Goal: Task Accomplishment & Management: Use online tool/utility

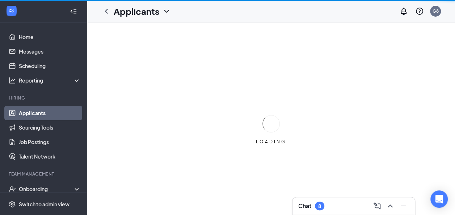
click at [37, 112] on link "Applicants" at bounding box center [50, 113] width 62 height 14
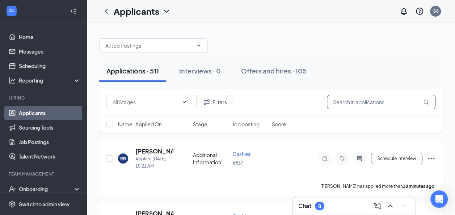
click at [348, 103] on input "text" at bounding box center [381, 102] width 109 height 14
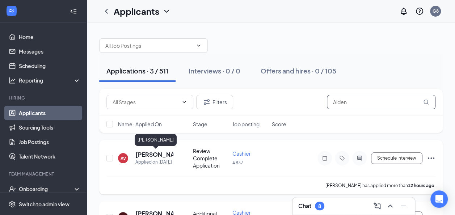
type input "Aiden"
click at [143, 155] on h5 "[PERSON_NAME]" at bounding box center [154, 155] width 38 height 8
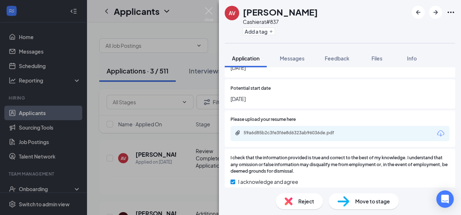
scroll to position [618, 0]
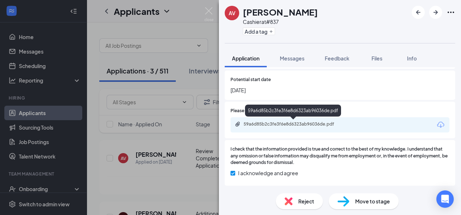
click at [317, 124] on div "59a6d85b2c3fe3f6e8d6323ab96036de.pdf" at bounding box center [293, 124] width 101 height 6
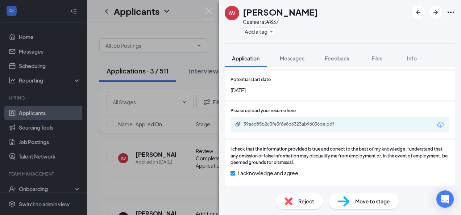
scroll to position [614, 0]
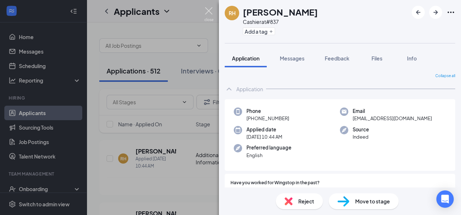
click at [207, 13] on img at bounding box center [208, 14] width 9 height 14
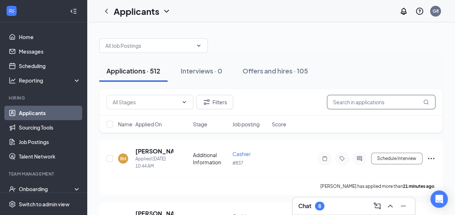
click at [354, 100] on input "text" at bounding box center [381, 102] width 109 height 14
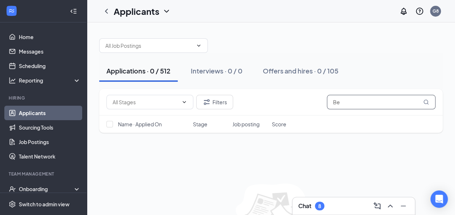
type input "B"
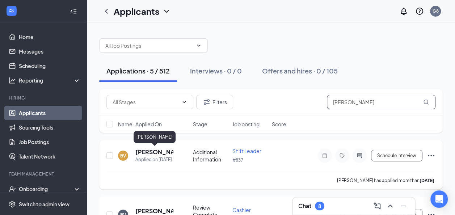
type input "[PERSON_NAME]"
click at [152, 154] on h5 "[PERSON_NAME]" at bounding box center [154, 152] width 38 height 8
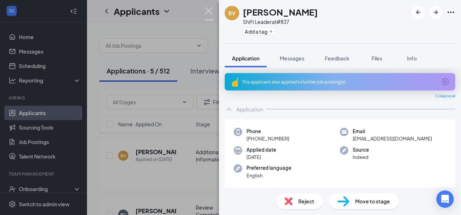
click at [209, 12] on img at bounding box center [208, 14] width 9 height 14
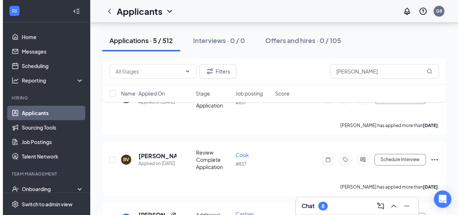
scroll to position [133, 0]
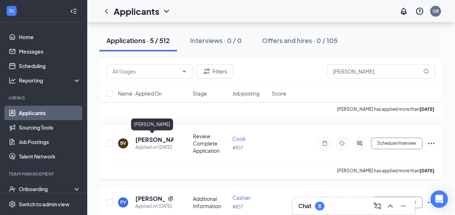
click at [149, 136] on h5 "[PERSON_NAME]" at bounding box center [154, 140] width 38 height 8
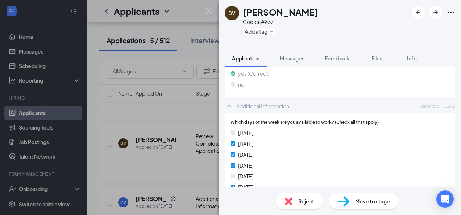
scroll to position [299, 0]
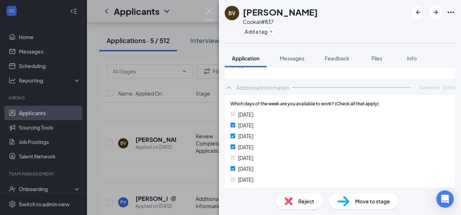
click at [298, 208] on div "Reject" at bounding box center [299, 201] width 47 height 16
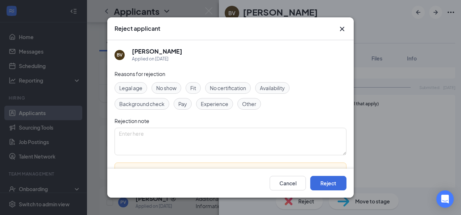
click at [281, 85] on span "Availability" at bounding box center [272, 88] width 25 height 8
click at [328, 179] on button "Reject" at bounding box center [328, 183] width 36 height 14
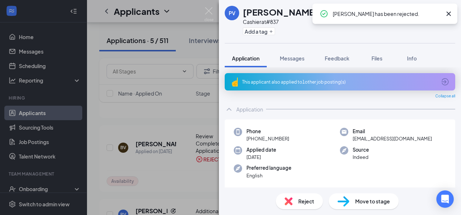
click at [448, 14] on icon "Cross" at bounding box center [448, 14] width 4 height 4
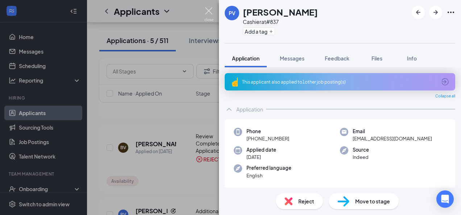
click at [209, 11] on img at bounding box center [208, 14] width 9 height 14
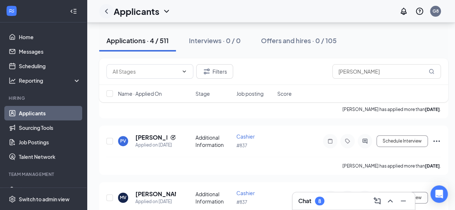
click at [107, 12] on icon "ChevronLeft" at bounding box center [106, 11] width 9 height 9
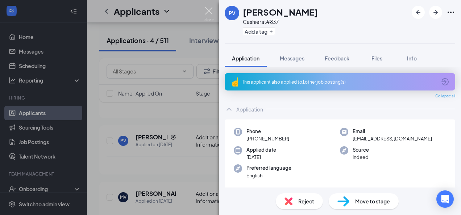
click at [210, 12] on img at bounding box center [208, 14] width 9 height 14
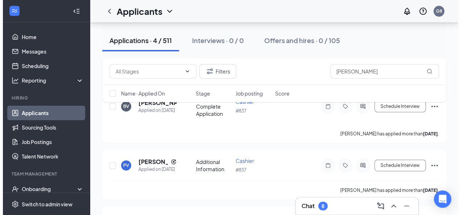
scroll to position [92, 0]
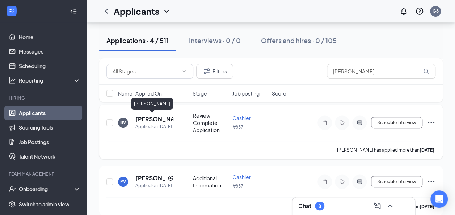
click at [159, 119] on h5 "[PERSON_NAME]" at bounding box center [154, 119] width 38 height 8
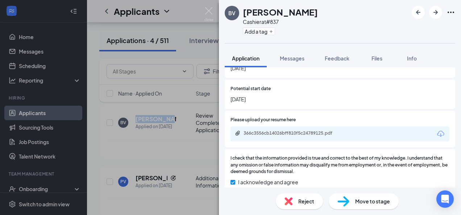
scroll to position [646, 0]
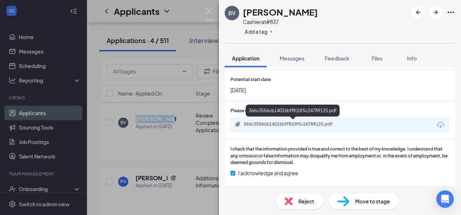
click at [314, 123] on div "366c3556cb14026bff810f5c24789125.pdf" at bounding box center [293, 124] width 101 height 6
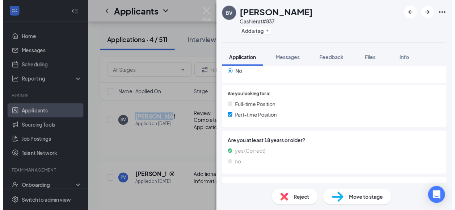
scroll to position [75, 0]
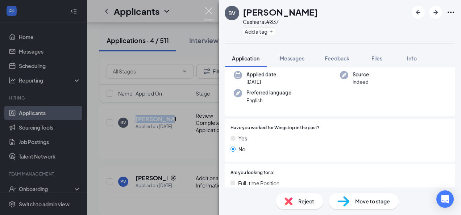
click at [206, 8] on img at bounding box center [208, 14] width 9 height 14
